Goal: Navigation & Orientation: Find specific page/section

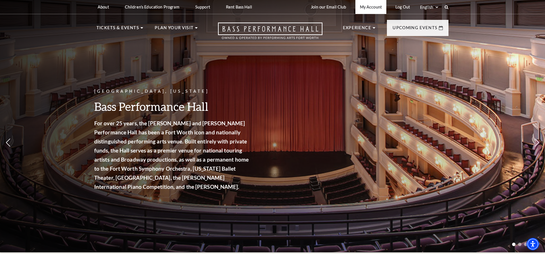
click at [367, 10] on link "My Account" at bounding box center [370, 7] width 31 height 14
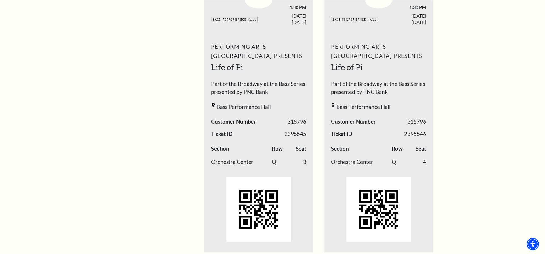
scroll to position [231, 0]
